Goal: Information Seeking & Learning: Find contact information

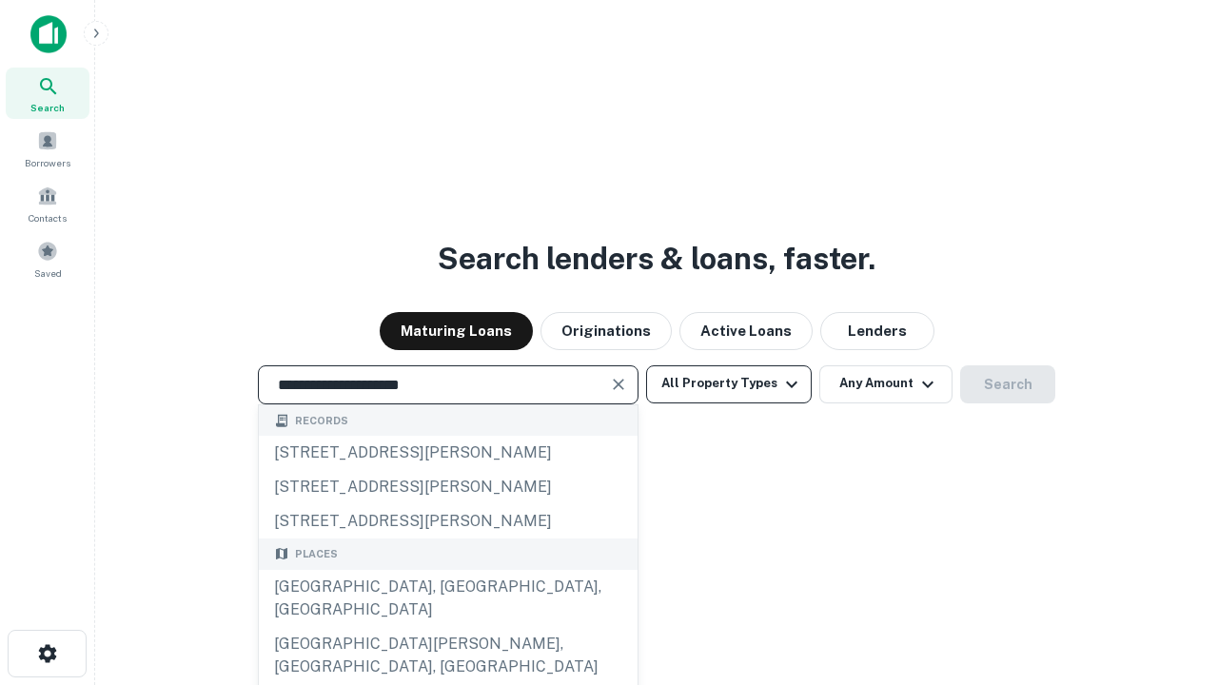
click at [447, 627] on div "Santa Monica, CA, USA" at bounding box center [448, 598] width 379 height 57
click at [729, 383] on button "All Property Types" at bounding box center [729, 384] width 166 height 38
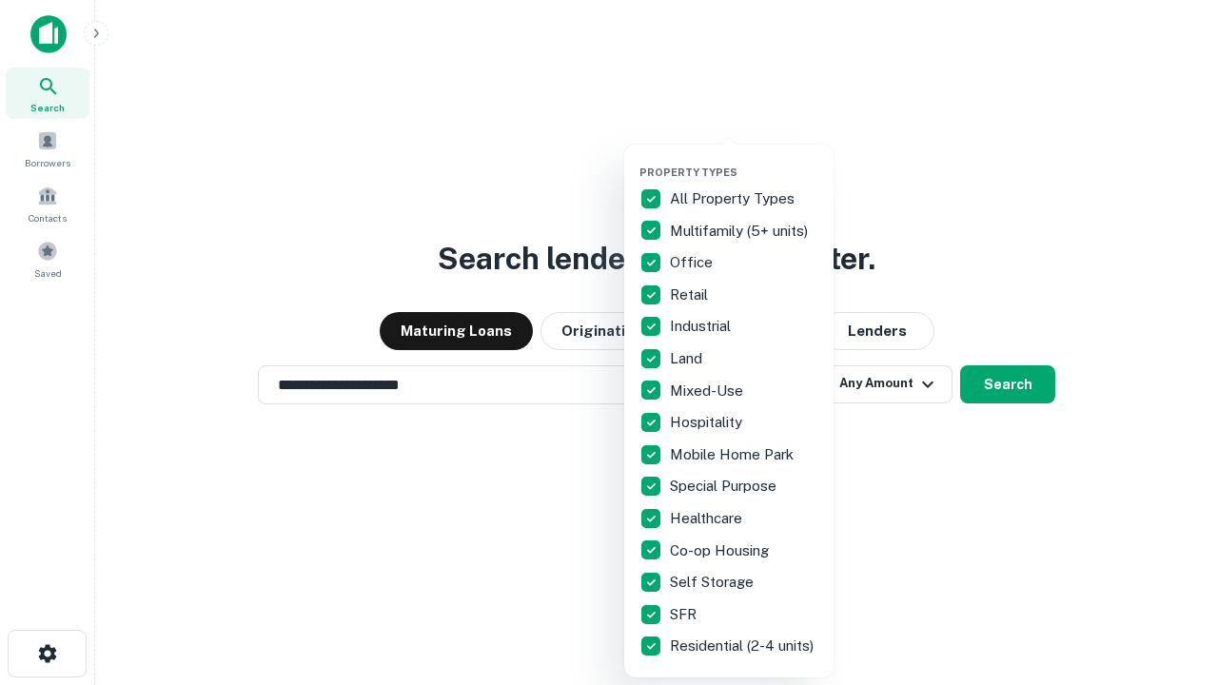
type input "**********"
click at [744, 160] on button "button" at bounding box center [743, 160] width 209 height 1
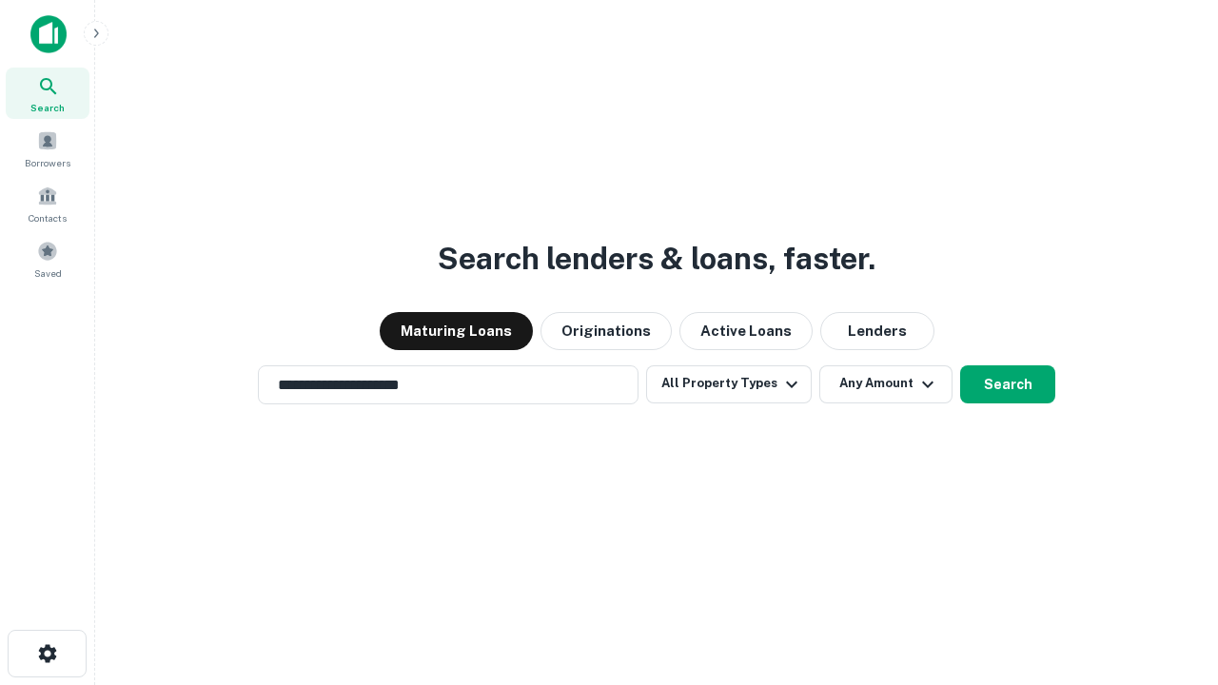
scroll to position [29, 0]
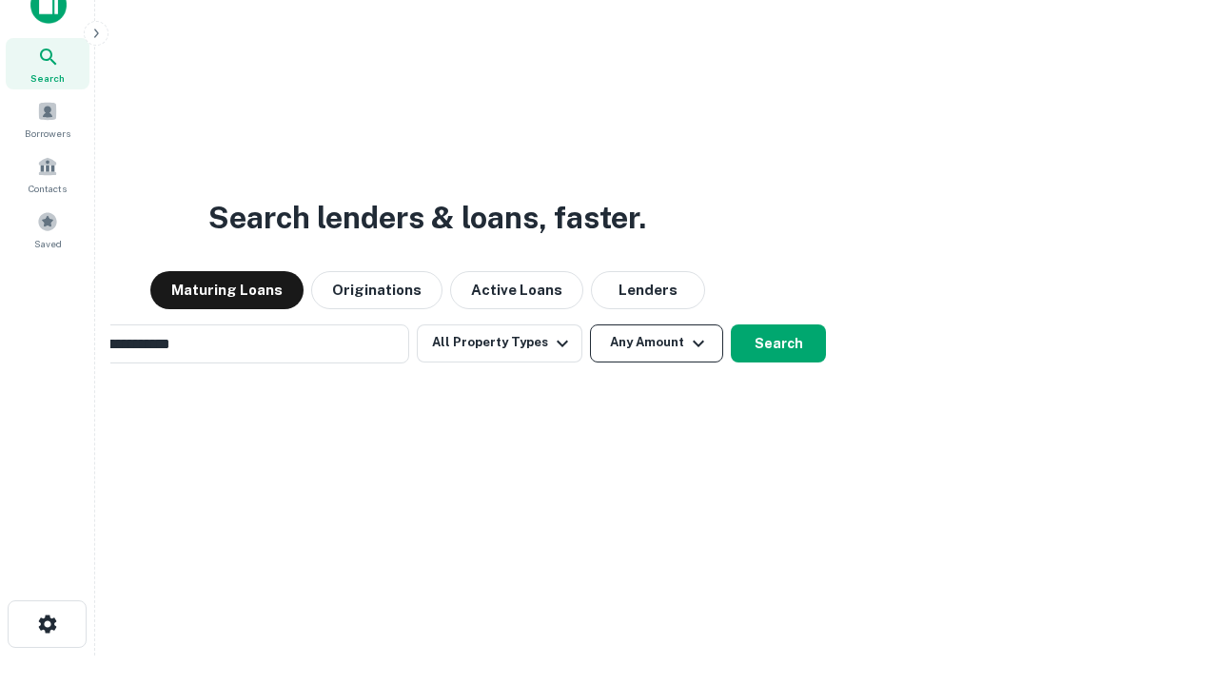
click at [590, 324] on button "Any Amount" at bounding box center [656, 343] width 133 height 38
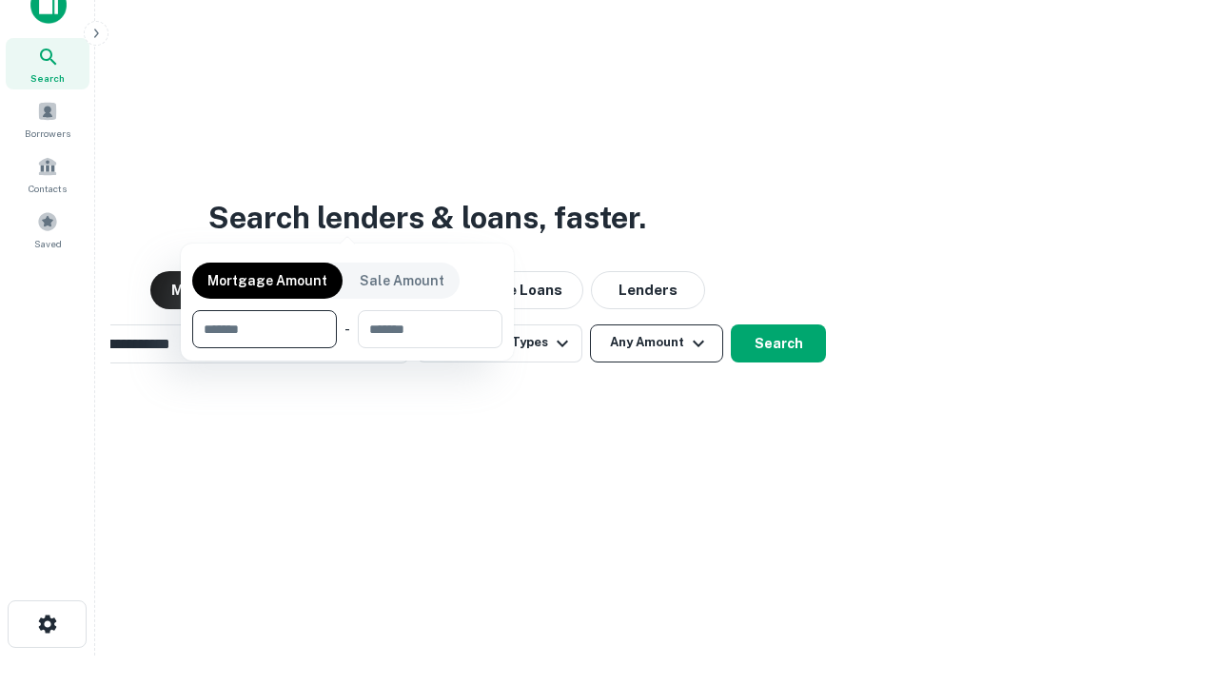
scroll to position [30, 0]
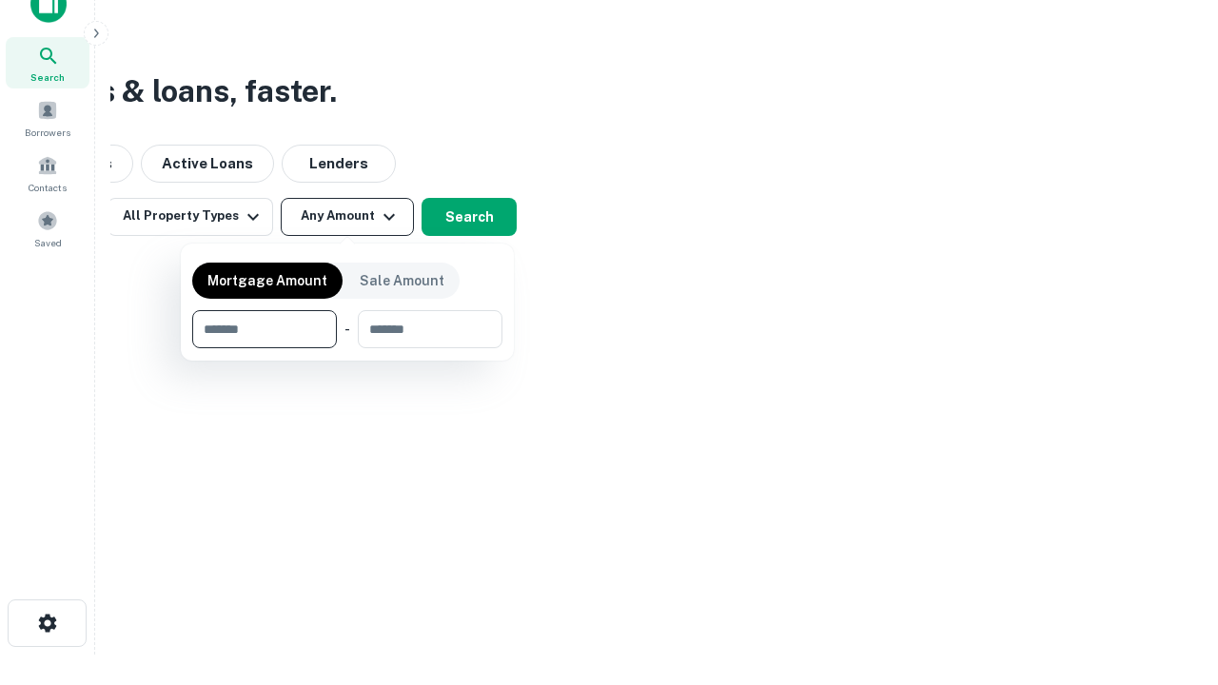
type input "*******"
click at [347, 348] on button "button" at bounding box center [347, 348] width 310 height 1
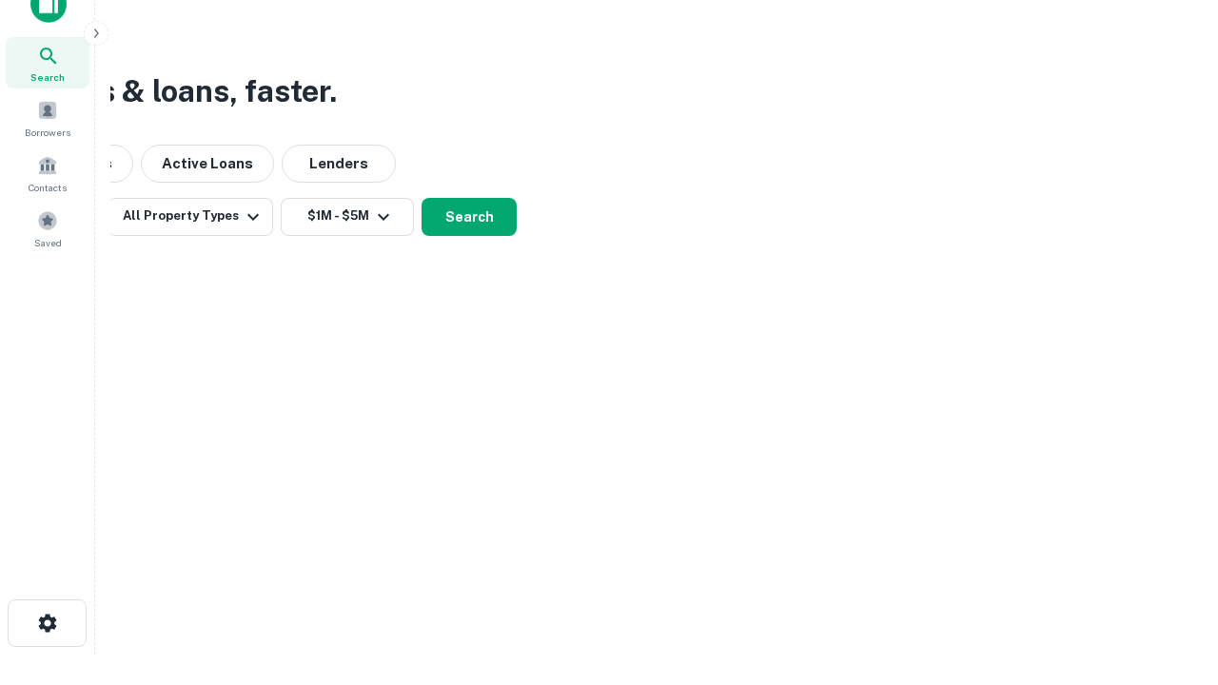
scroll to position [29, 0]
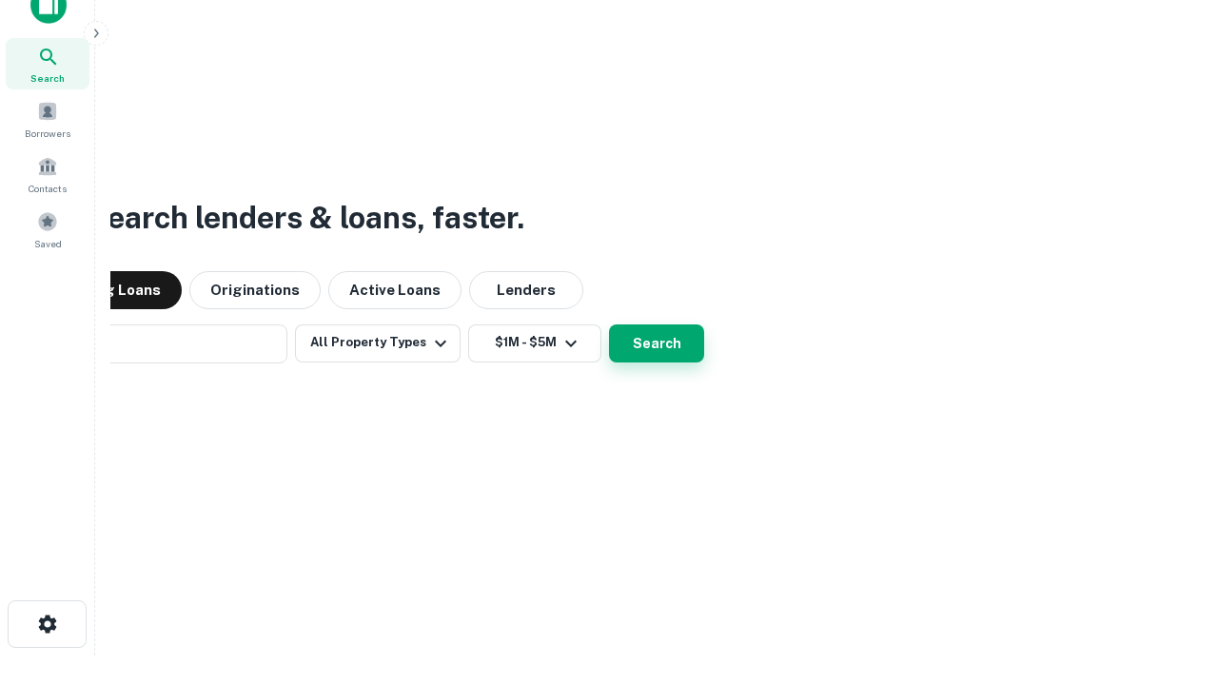
click at [609, 324] on button "Search" at bounding box center [656, 343] width 95 height 38
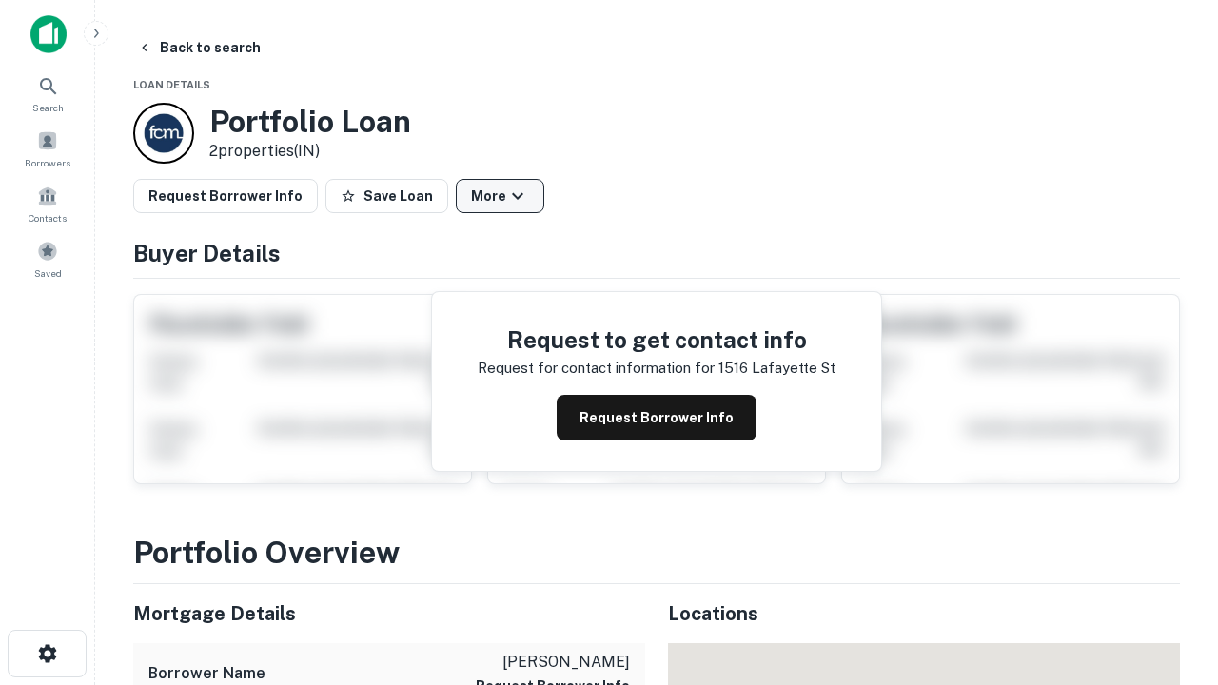
click at [499, 196] on button "More" at bounding box center [500, 196] width 88 height 34
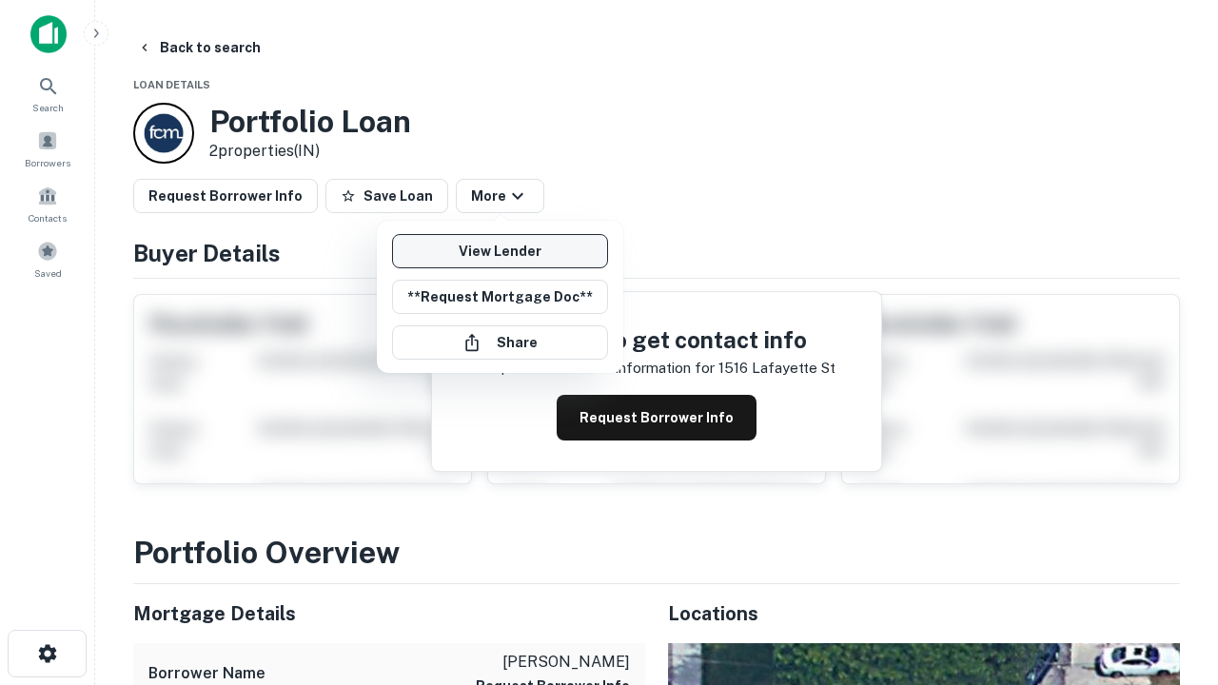
click at [499, 251] on link "View Lender" at bounding box center [500, 251] width 216 height 34
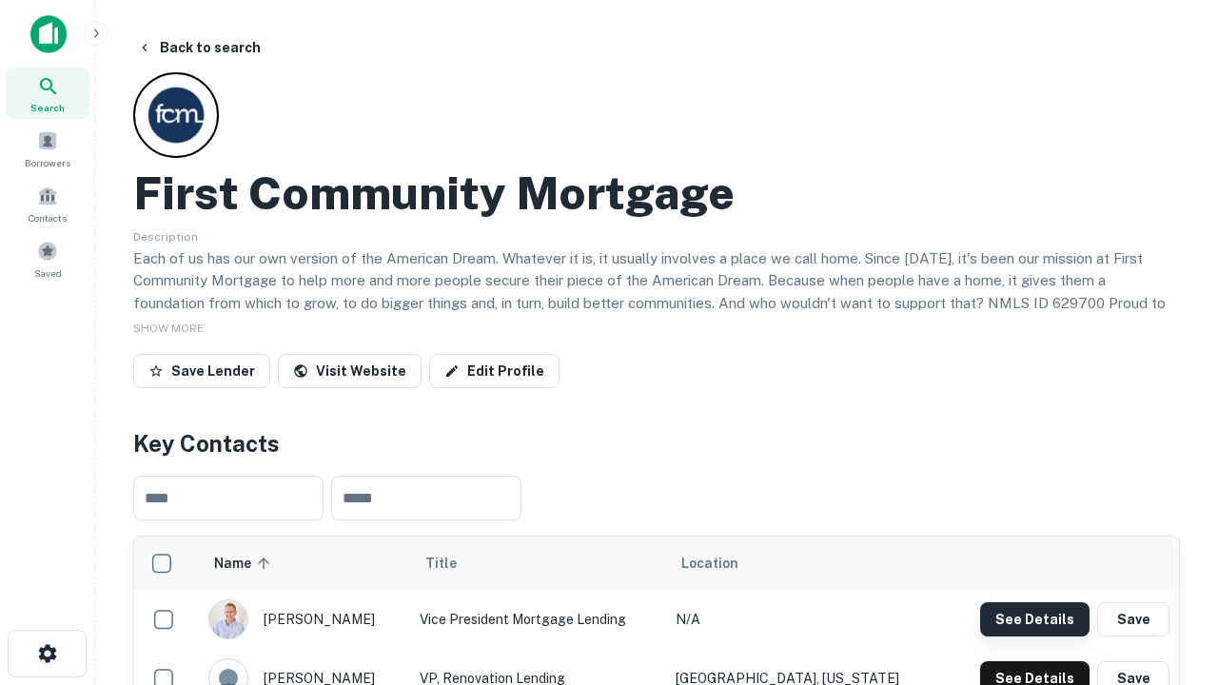
click at [1034, 618] on button "See Details" at bounding box center [1034, 619] width 109 height 34
